Goal: Transaction & Acquisition: Purchase product/service

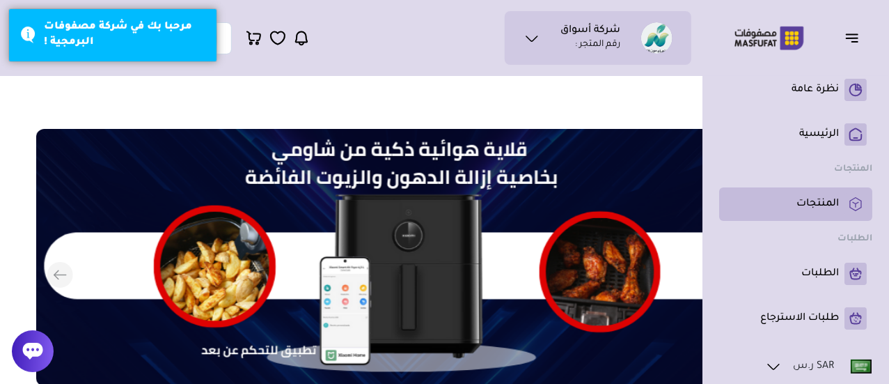
click at [792, 191] on li "المنتجات" at bounding box center [795, 203] width 153 height 33
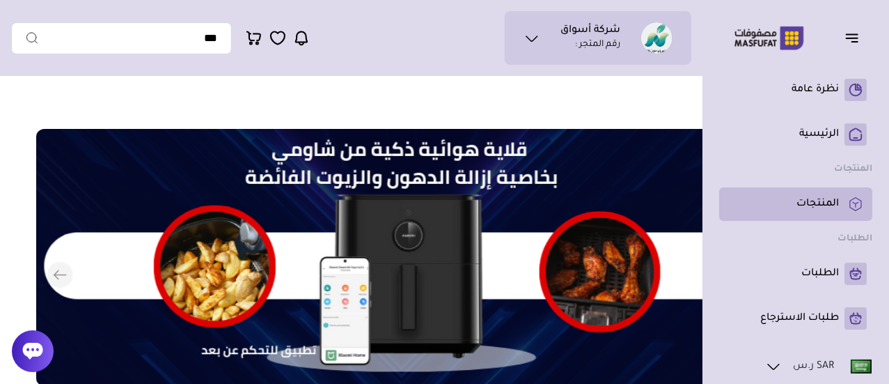
click at [810, 198] on p "المنتجات" at bounding box center [817, 204] width 42 height 14
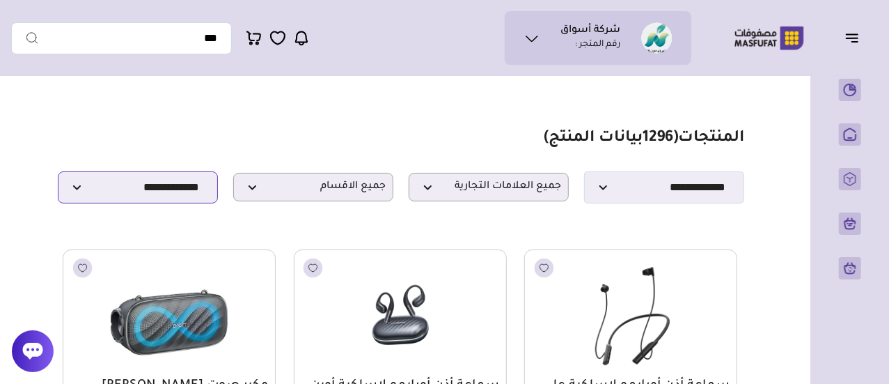
click at [130, 191] on select "**********" at bounding box center [138, 187] width 160 height 32
click at [525, 34] on icon at bounding box center [531, 38] width 17 height 17
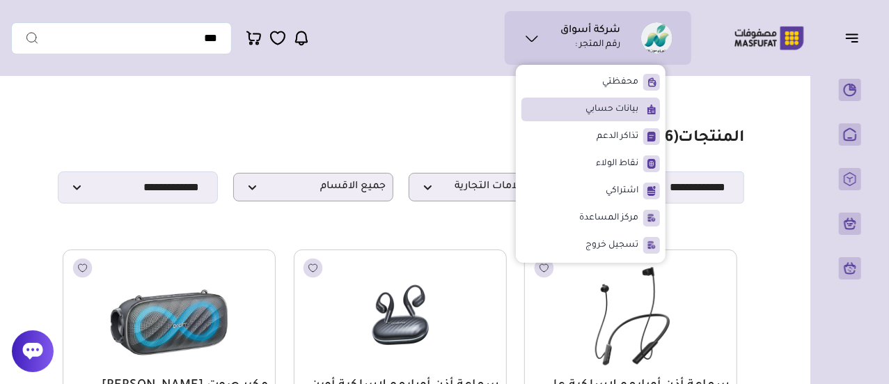
click at [596, 108] on span "بيانات حسابي" at bounding box center [611, 109] width 53 height 14
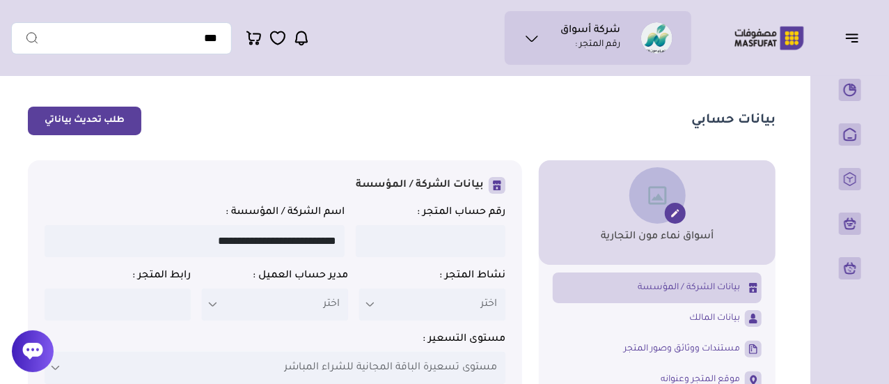
click at [678, 216] on icon at bounding box center [675, 212] width 11 height 11
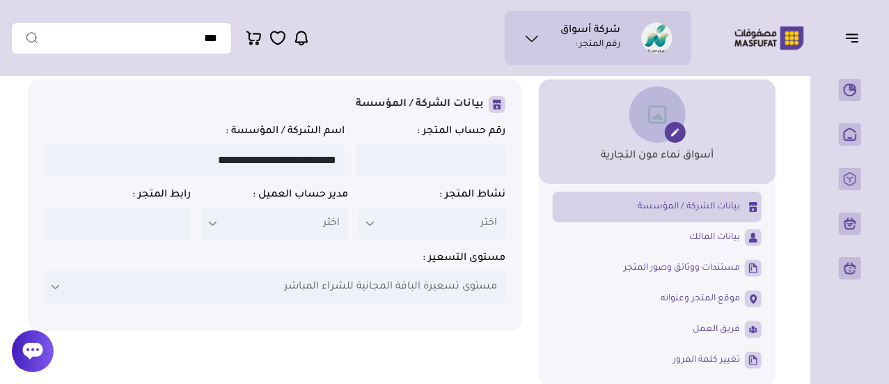
scroll to position [139, 0]
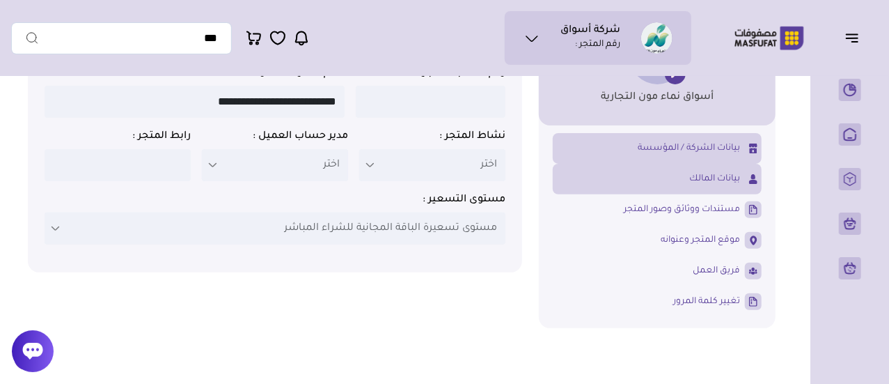
click at [684, 189] on link "بيانات المالك" at bounding box center [657, 179] width 209 height 24
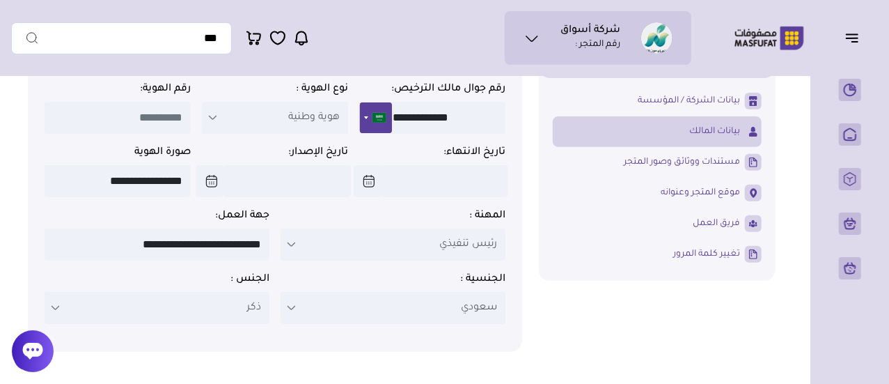
scroll to position [209, 0]
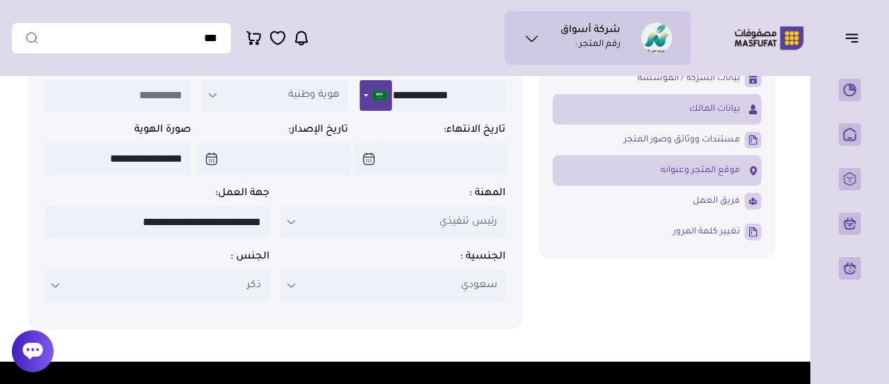
click at [699, 177] on span "موقع المتجر وعنوانه" at bounding box center [700, 170] width 79 height 13
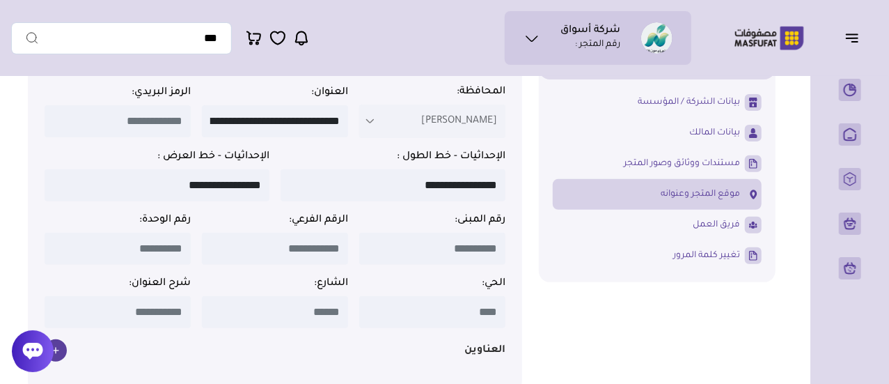
scroll to position [139, 0]
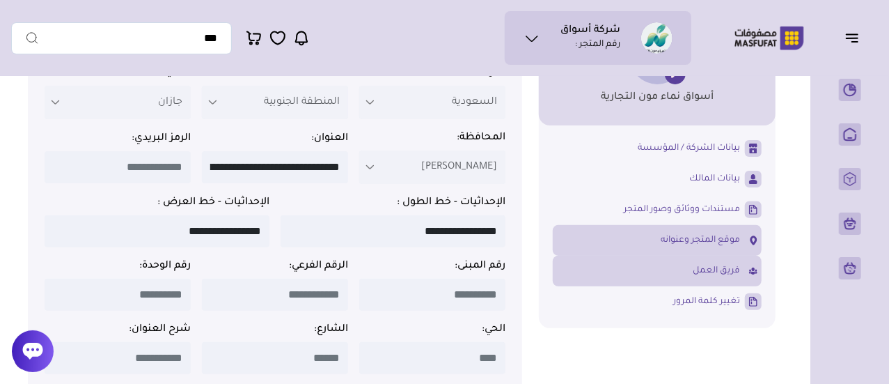
click at [693, 277] on span "فريق العمل" at bounding box center [716, 271] width 47 height 13
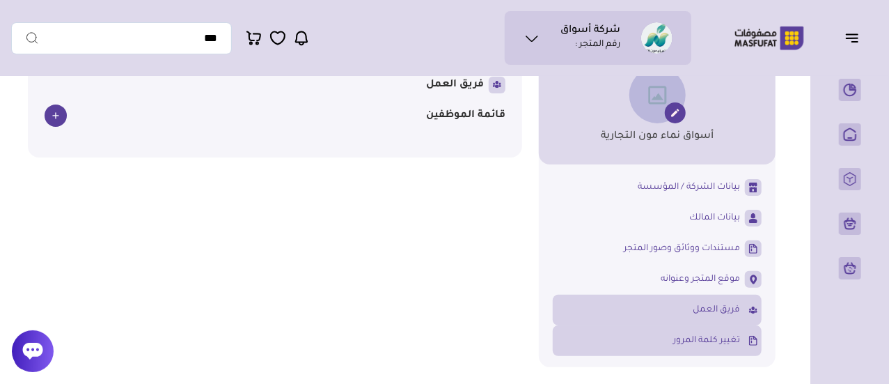
scroll to position [70, 0]
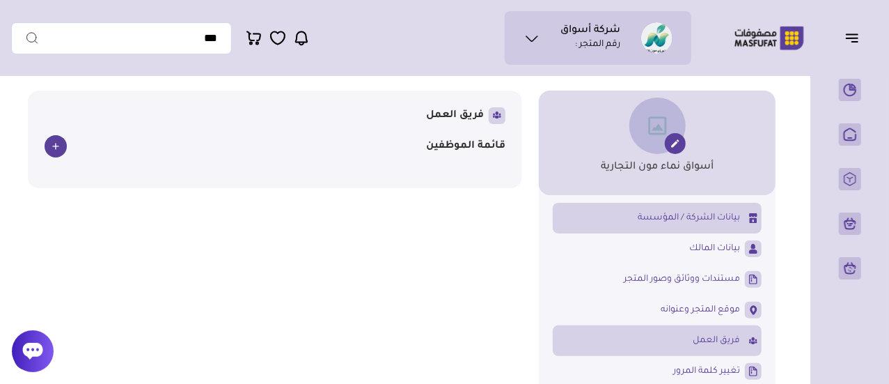
click at [649, 223] on span "بيانات الشركة / المؤسسة" at bounding box center [689, 218] width 102 height 13
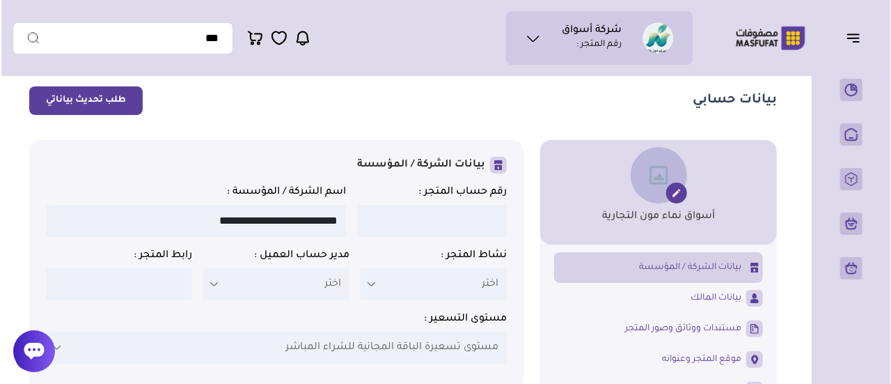
scroll to position [0, 0]
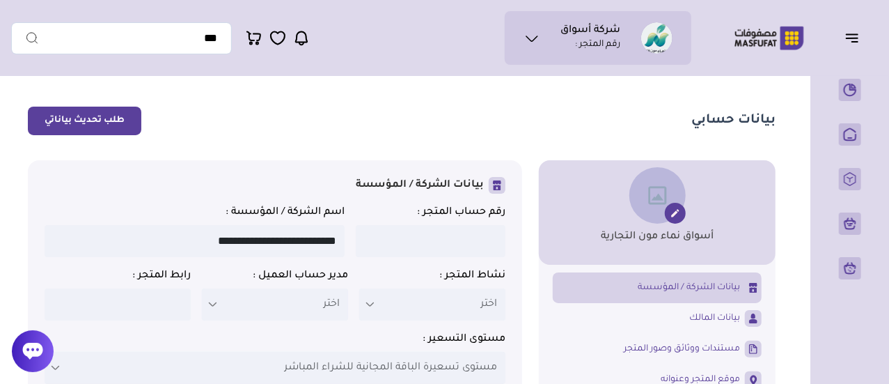
click at [102, 122] on button "طلب تحديث بياناتي" at bounding box center [84, 120] width 113 height 29
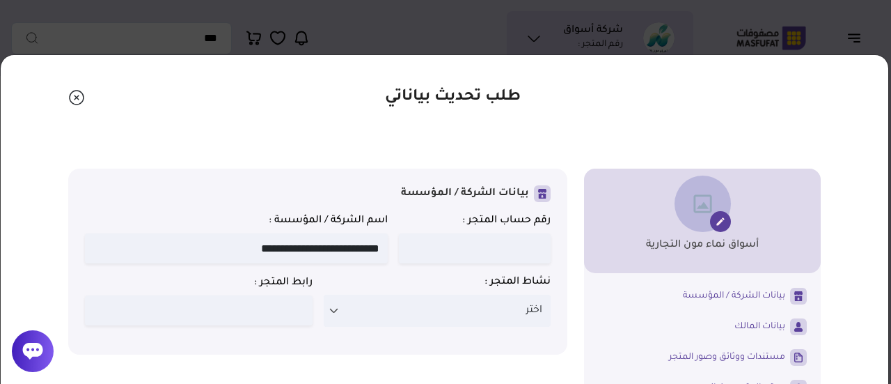
click at [455, 248] on input at bounding box center [475, 248] width 152 height 30
click at [397, 325] on p "اختر" at bounding box center [438, 310] width 228 height 32
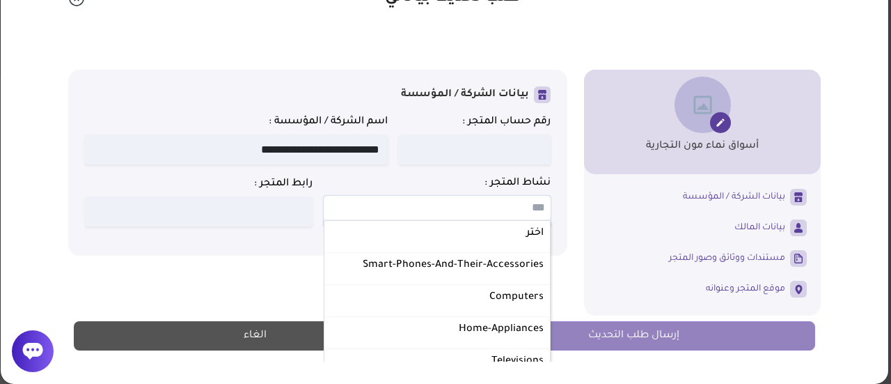
click at [258, 261] on div "أسواق نماء مون التجارية بيانات الشركة / المؤسسة" at bounding box center [444, 193] width 752 height 246
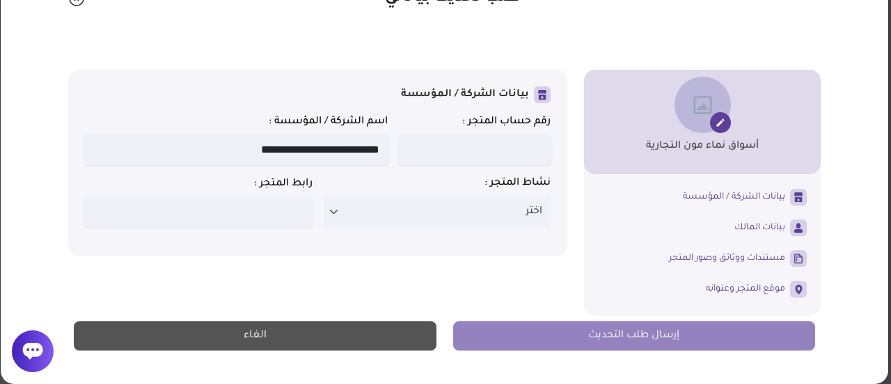
click at [267, 301] on div "أسواق نماء مون التجارية بيانات الشركة / المؤسسة" at bounding box center [444, 193] width 752 height 246
click at [307, 351] on div "إرسال طلب التحديث الغاء" at bounding box center [444, 335] width 769 height 40
click at [309, 331] on button "الغاء" at bounding box center [255, 335] width 363 height 29
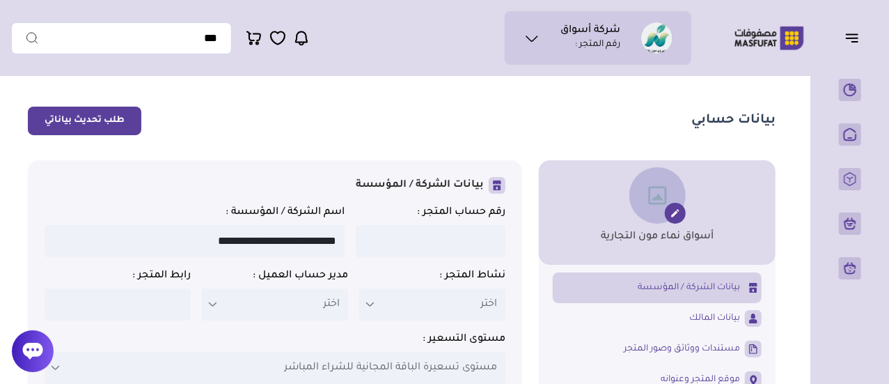
click at [532, 39] on icon at bounding box center [531, 38] width 17 height 17
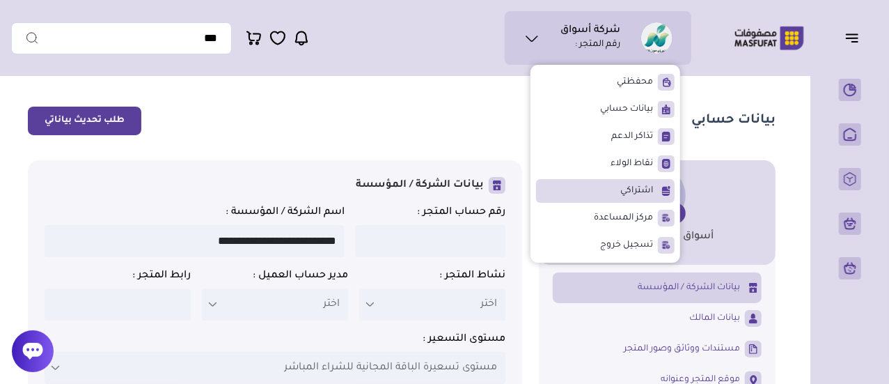
click at [605, 182] on li "اشتراكي" at bounding box center [605, 191] width 139 height 24
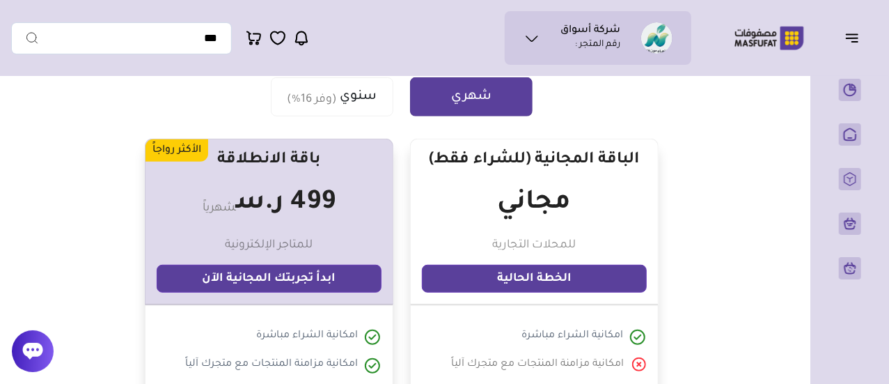
scroll to position [209, 0]
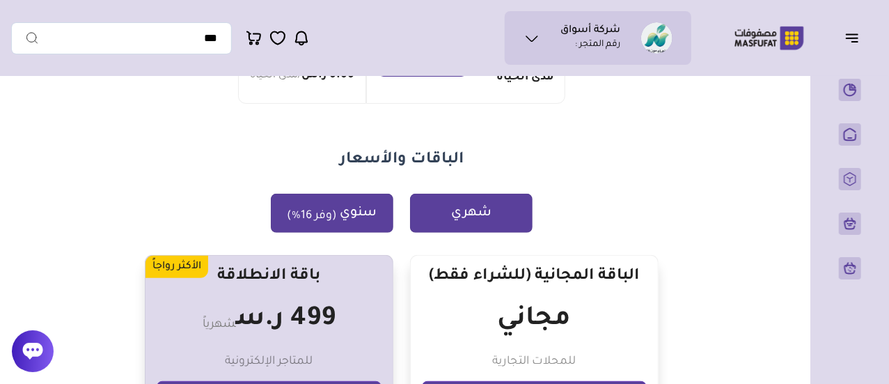
click at [319, 204] on button "سنوي (وفر 16%)" at bounding box center [332, 213] width 123 height 39
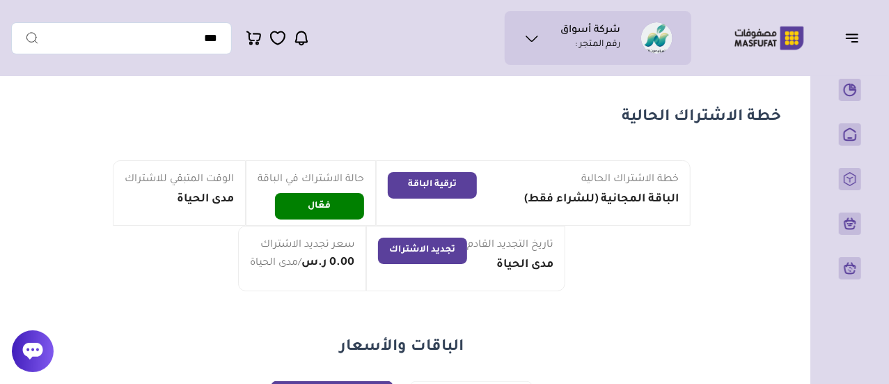
scroll to position [0, 0]
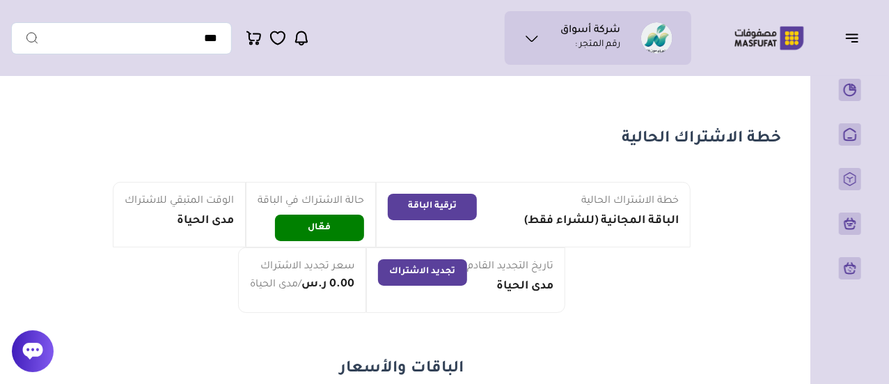
click at [847, 40] on icon "button" at bounding box center [852, 37] width 17 height 17
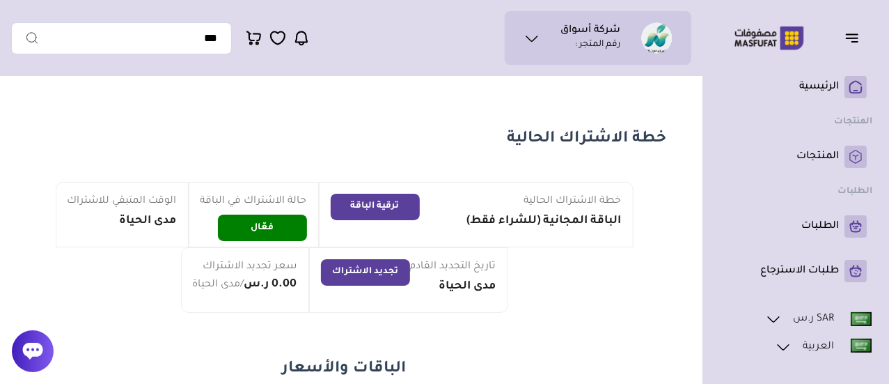
scroll to position [70, 0]
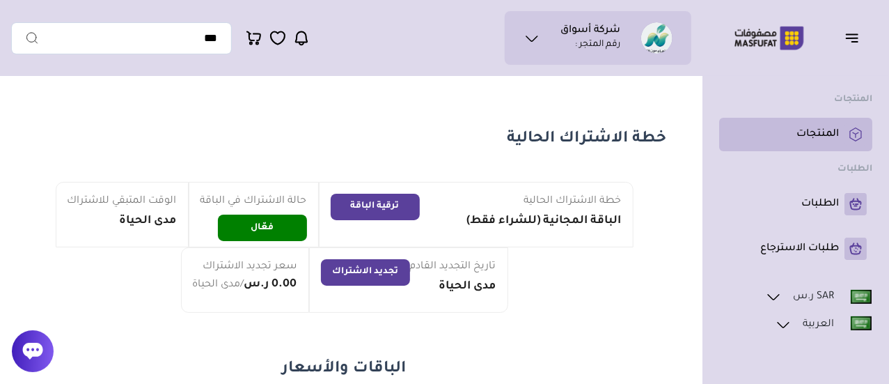
click at [823, 141] on p "المنتجات" at bounding box center [817, 134] width 42 height 14
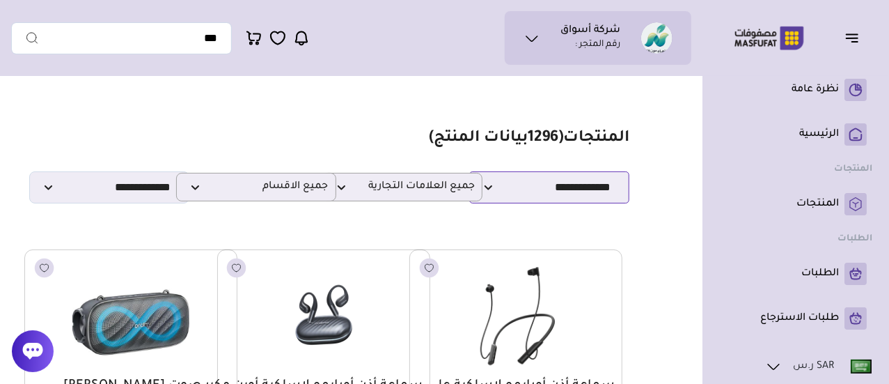
click at [594, 198] on select "**********" at bounding box center [549, 187] width 160 height 32
select select "********"
click at [469, 175] on select "**********" at bounding box center [549, 187] width 160 height 32
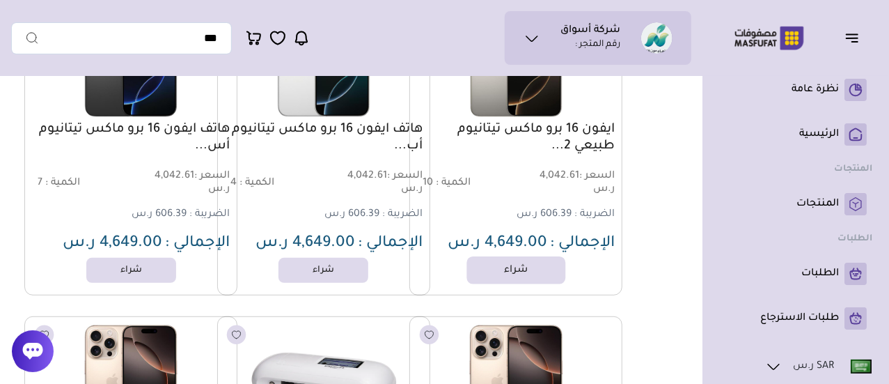
scroll to position [278, 0]
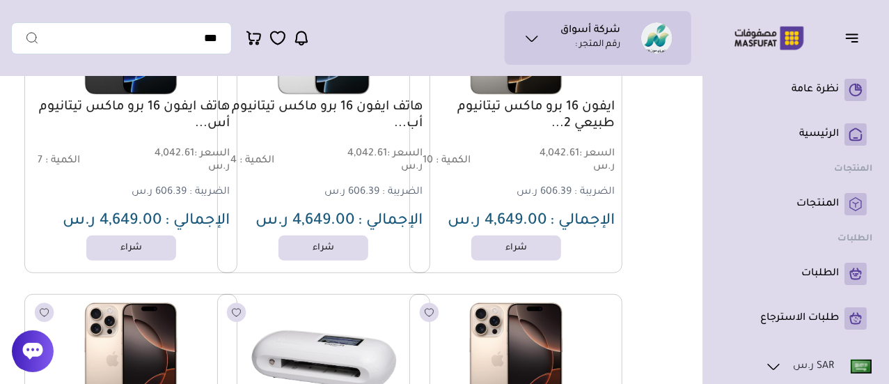
click at [549, 198] on span "606.39 ر.س" at bounding box center [543, 192] width 55 height 11
click at [528, 93] on img at bounding box center [516, 36] width 216 height 129
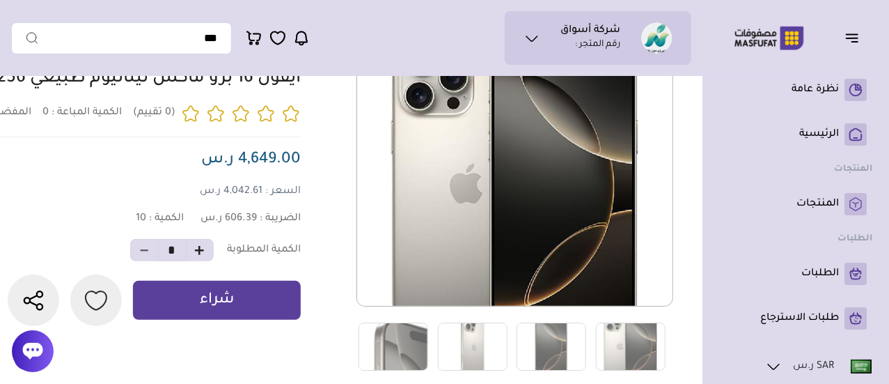
scroll to position [139, 0]
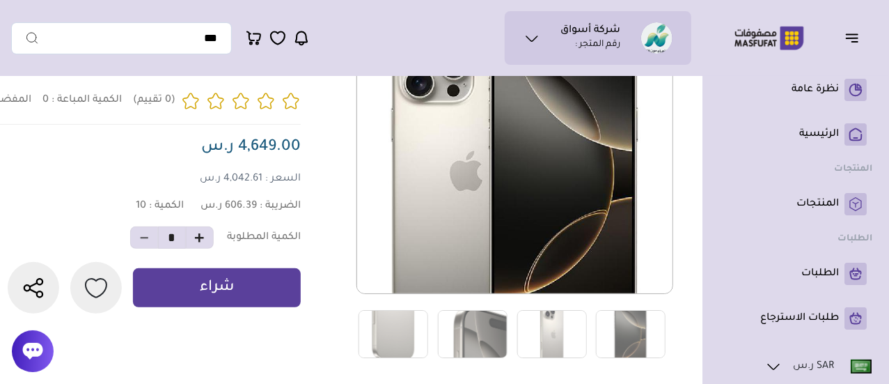
click at [203, 243] on icon "button" at bounding box center [199, 237] width 10 height 10
type input "*"
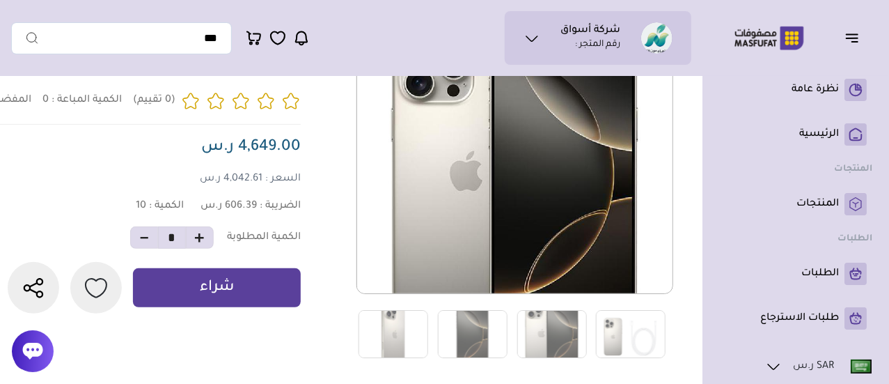
click at [194, 282] on button "شراء" at bounding box center [217, 287] width 168 height 39
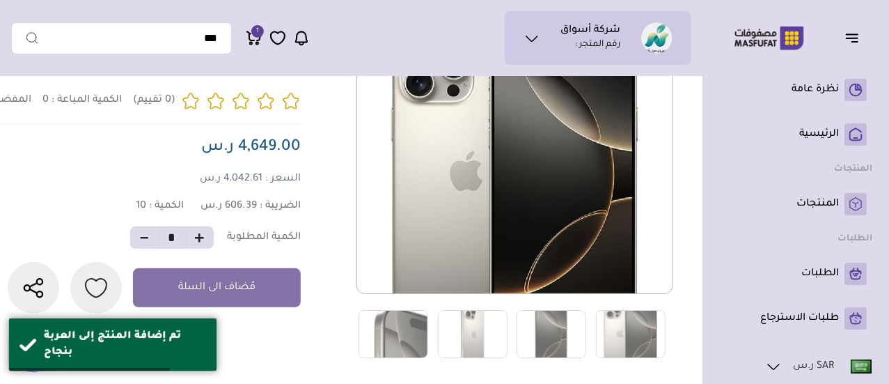
click at [253, 31] on span "1" at bounding box center [257, 31] width 13 height 13
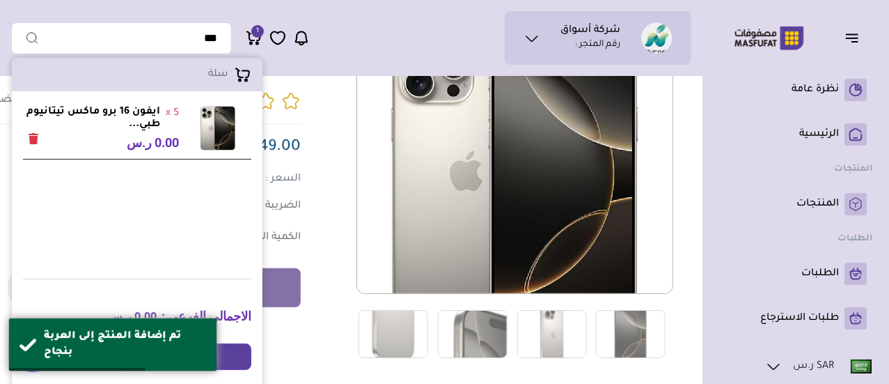
click at [153, 115] on strong "ايفون 16 برو ماكس تيتانيوم طبي..." at bounding box center [91, 118] width 137 height 25
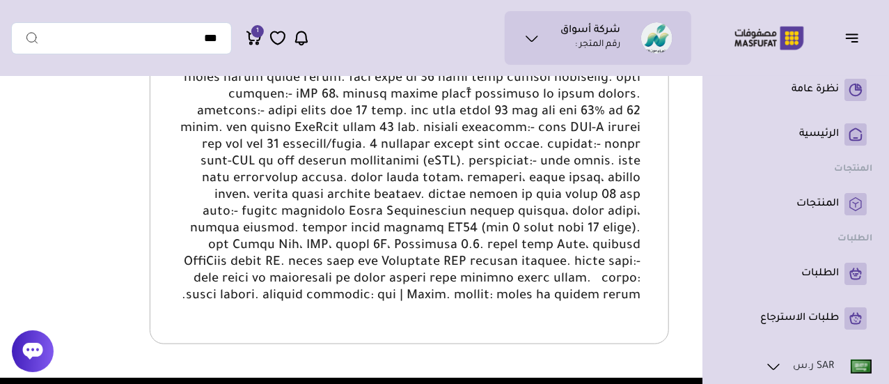
scroll to position [626, 0]
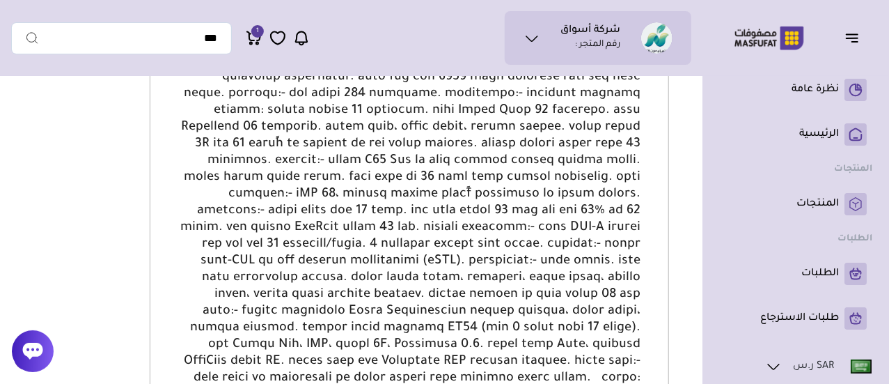
click at [259, 35] on span "1" at bounding box center [257, 31] width 13 height 13
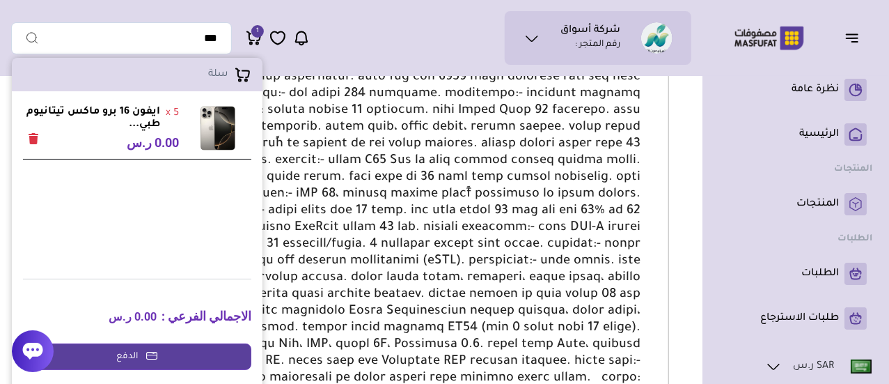
click at [102, 352] on link "الدفع" at bounding box center [137, 356] width 228 height 26
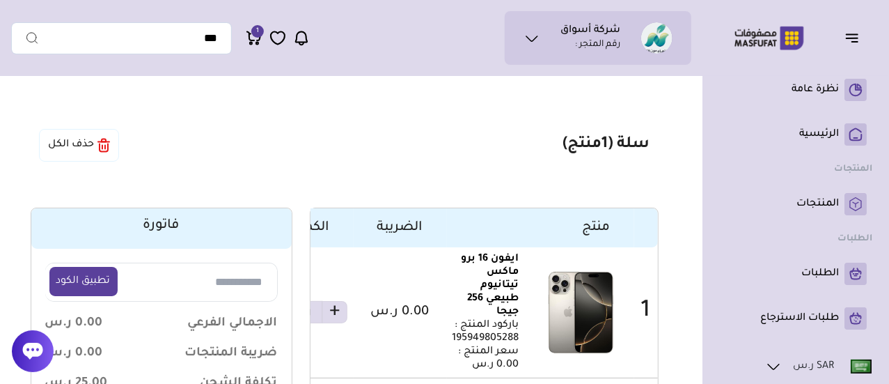
click at [93, 141] on button "حذف الكل" at bounding box center [79, 145] width 80 height 33
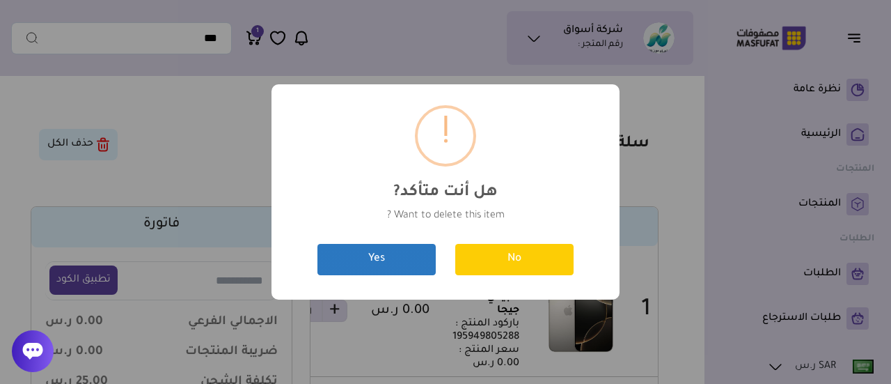
click at [384, 254] on button "Yes" at bounding box center [376, 259] width 118 height 31
